Goal: Transaction & Acquisition: Download file/media

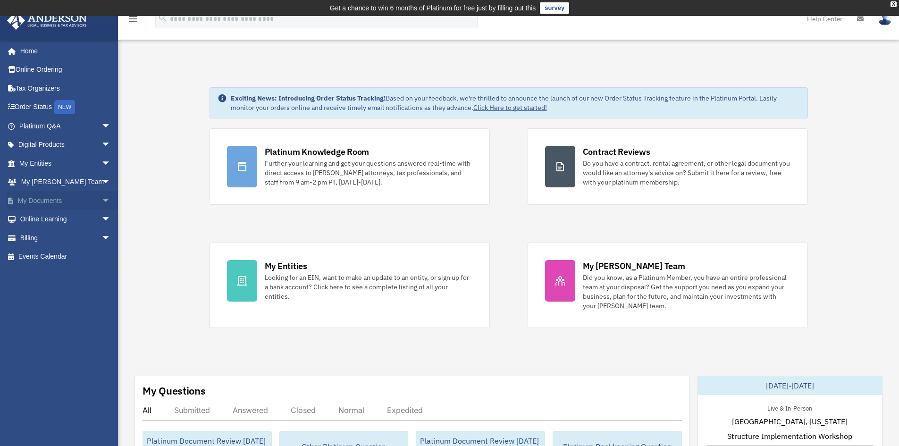
click at [101, 200] on span "arrow_drop_down" at bounding box center [110, 200] width 19 height 19
click at [59, 258] on link "Forms Library" at bounding box center [69, 256] width 112 height 19
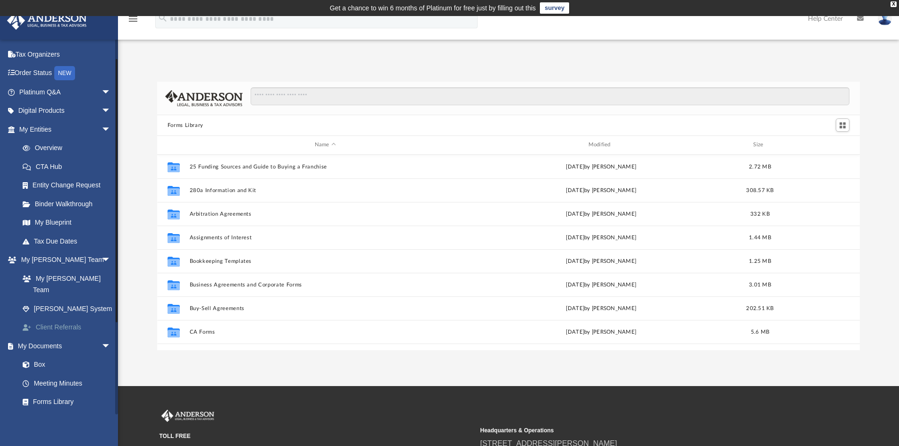
scroll to position [47, 0]
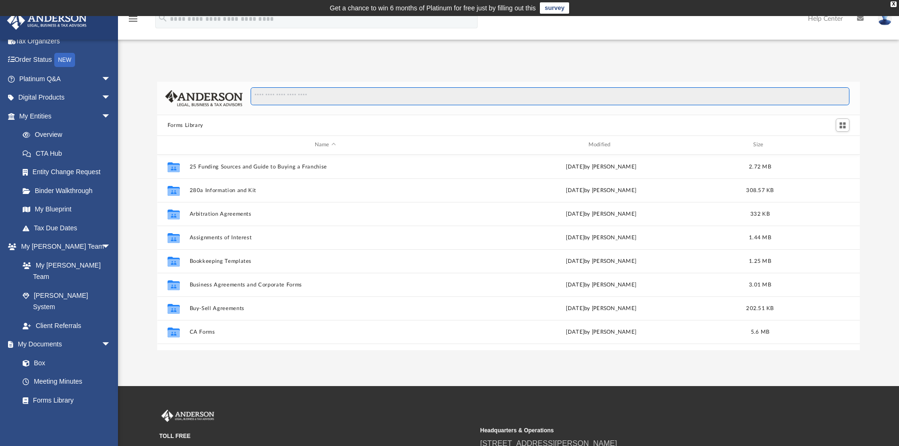
click at [322, 93] on input "Search files and folders" at bounding box center [550, 96] width 599 height 18
type input "*"
type input "**********"
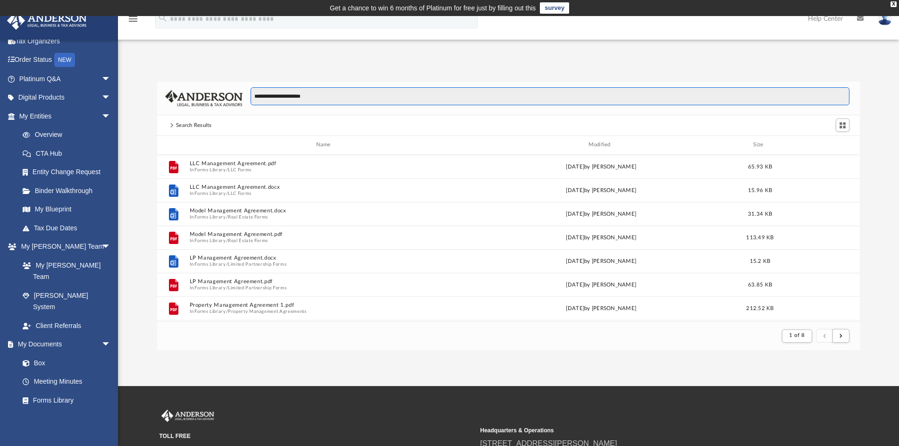
scroll to position [178, 696]
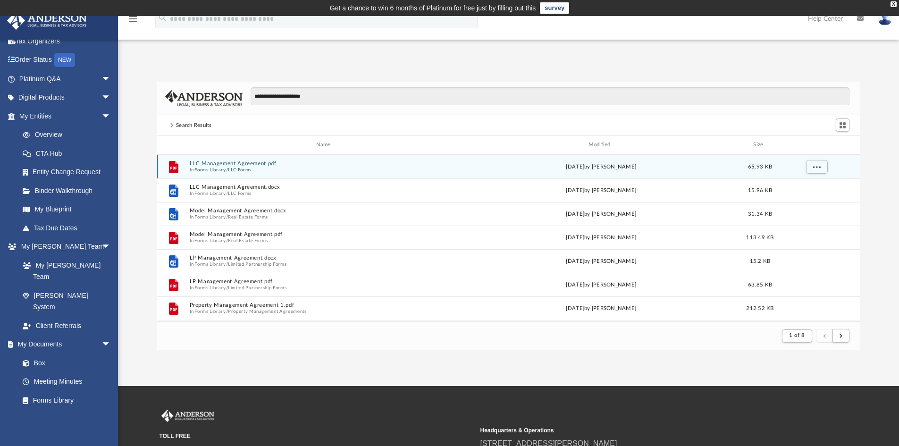
click at [238, 162] on button "LLC Management Agreement.pdf" at bounding box center [325, 163] width 272 height 6
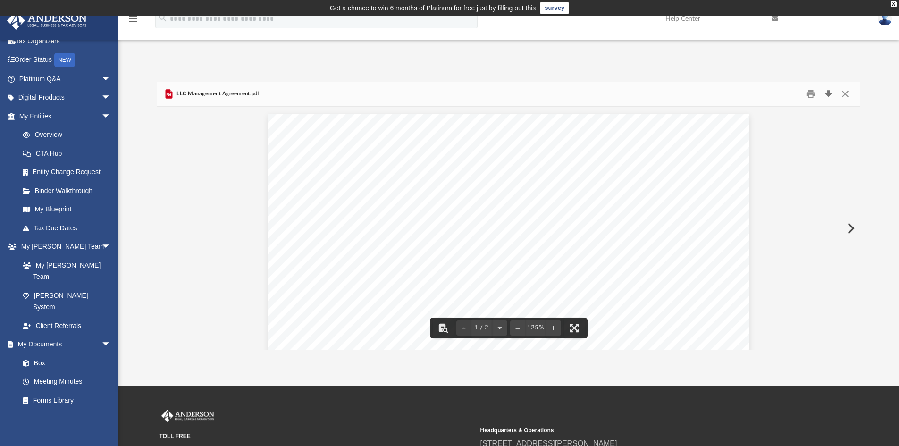
click at [824, 96] on button "Download" at bounding box center [828, 94] width 17 height 15
click at [849, 96] on button "Close" at bounding box center [845, 94] width 17 height 15
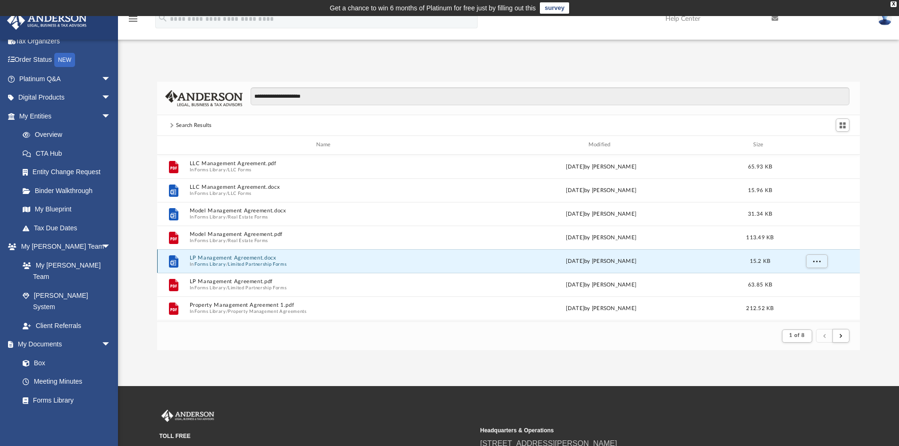
click at [227, 255] on button "LP Management Agreement.docx" at bounding box center [325, 258] width 272 height 6
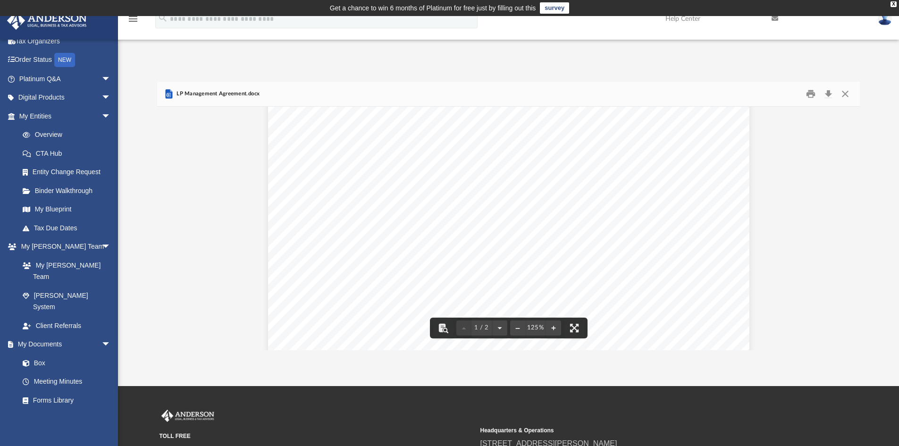
scroll to position [0, 0]
click at [826, 93] on button "Download" at bounding box center [828, 94] width 17 height 15
